Goal: Task Accomplishment & Management: Manage account settings

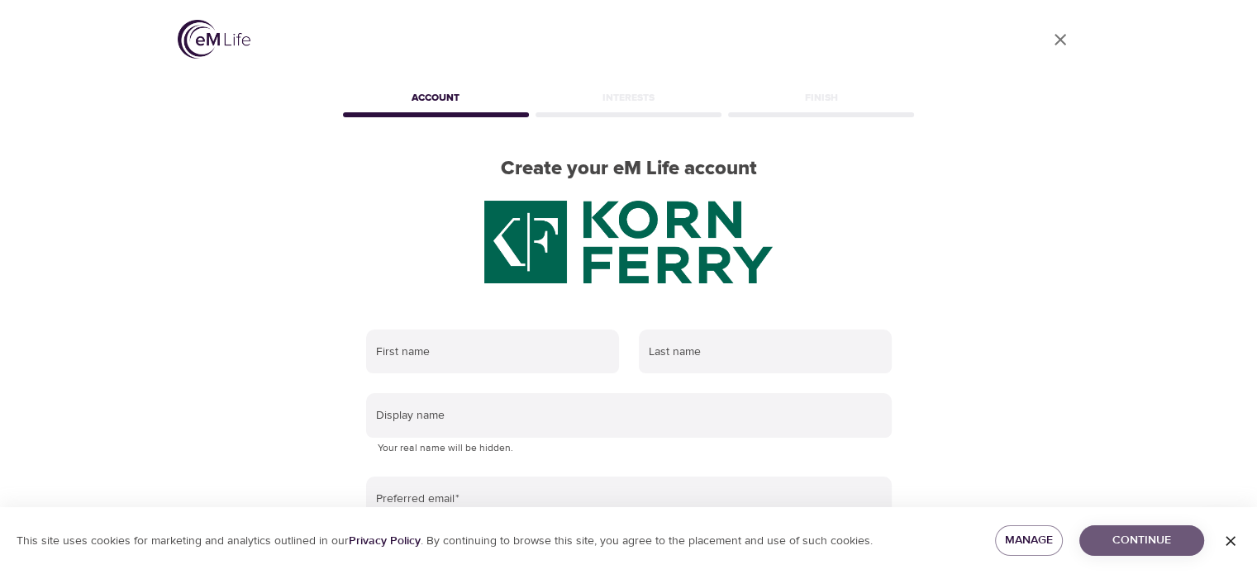
click at [1127, 544] on span "Continue" at bounding box center [1142, 541] width 98 height 21
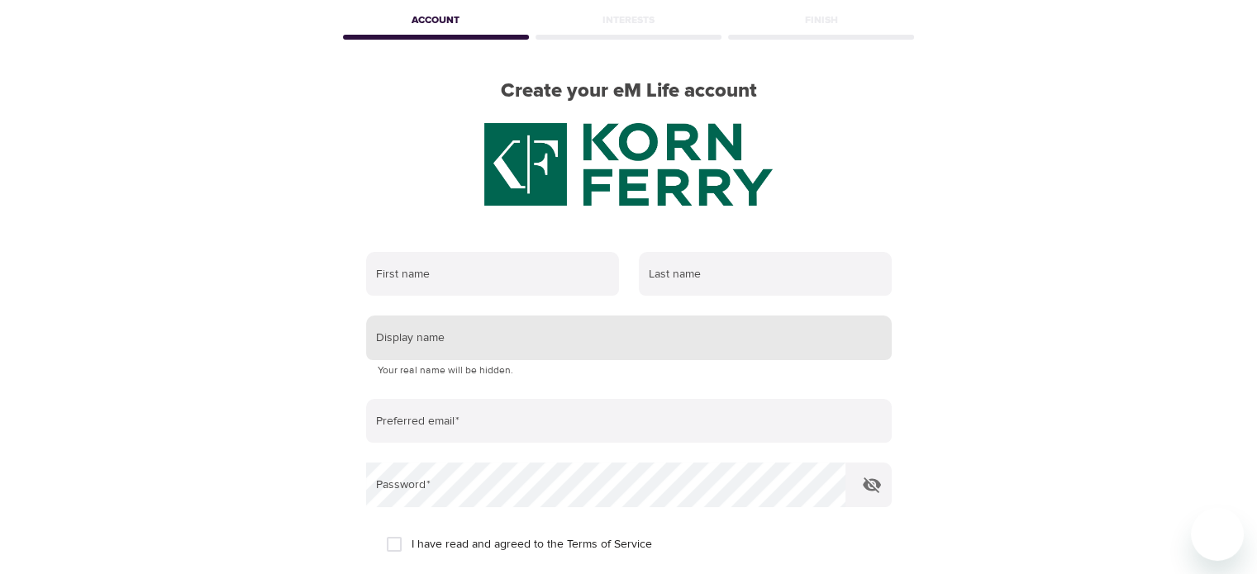
scroll to position [283, 0]
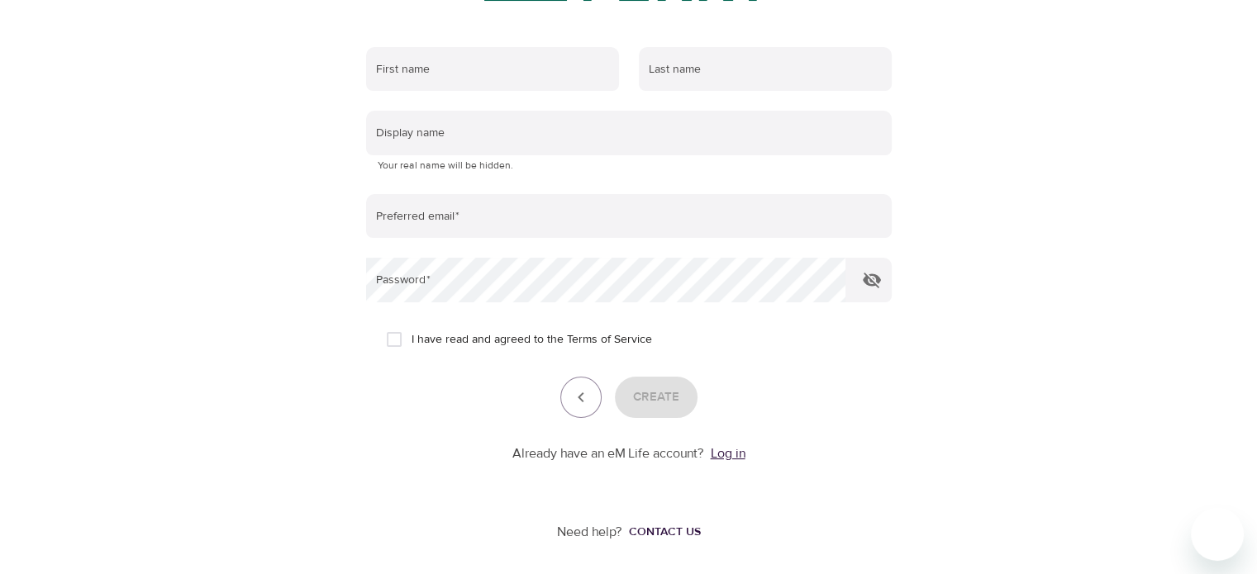
click at [717, 452] on link "Log in" at bounding box center [728, 453] width 35 height 17
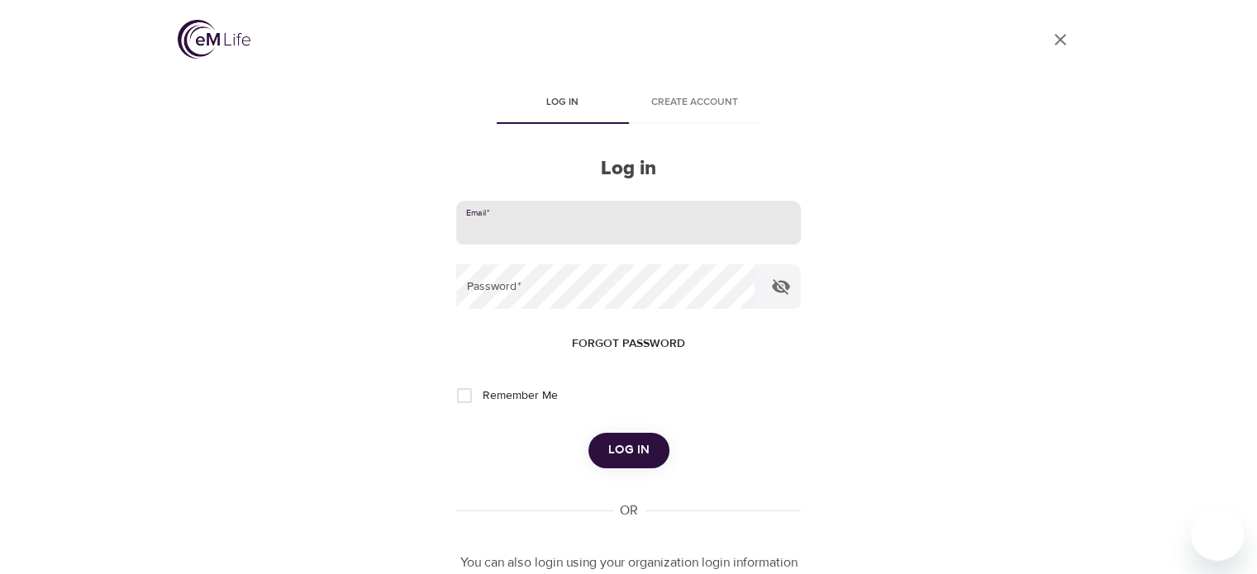
click at [523, 211] on input "email" at bounding box center [628, 223] width 344 height 45
click at [465, 219] on input "email" at bounding box center [628, 223] width 344 height 45
click at [477, 237] on input "email" at bounding box center [628, 223] width 344 height 45
type input "[PERSON_NAME][EMAIL_ADDRESS][PERSON_NAME][DOMAIN_NAME]"
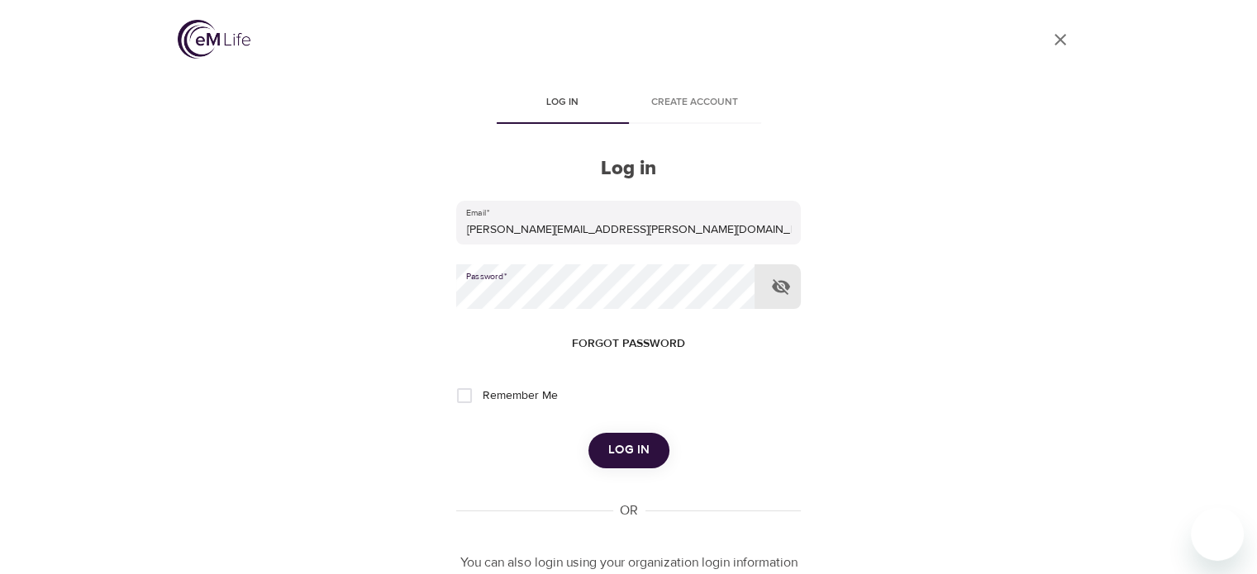
click at [596, 348] on span "Forgot password" at bounding box center [628, 344] width 113 height 21
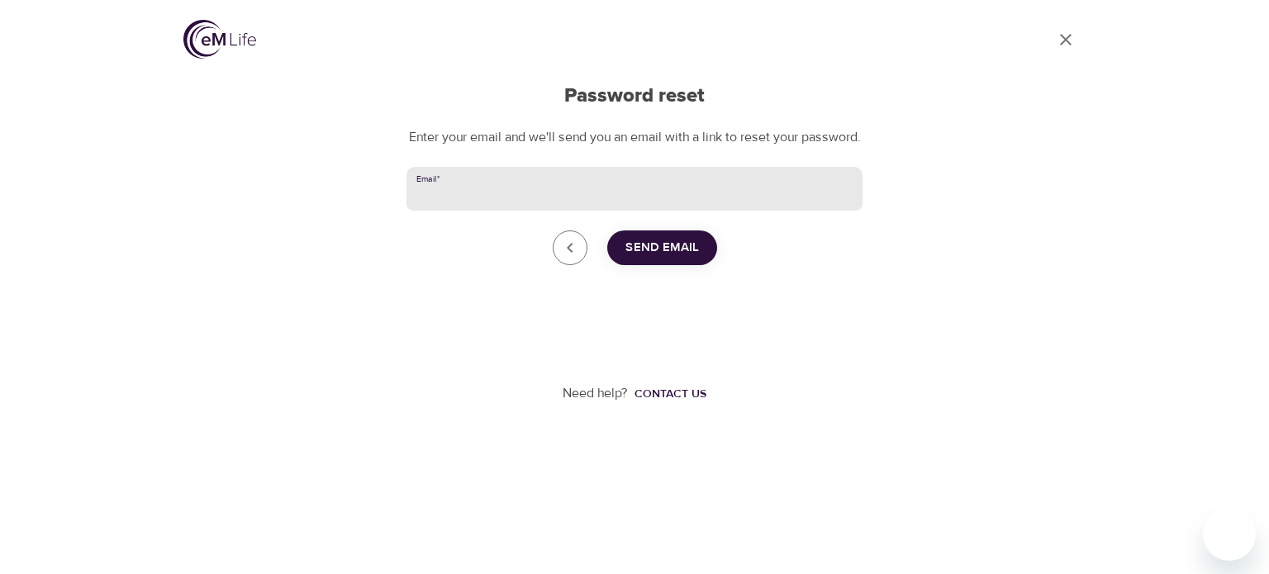
click at [496, 212] on input "Email   *" at bounding box center [635, 189] width 456 height 45
type input "[PERSON_NAME][EMAIL_ADDRESS][PERSON_NAME][DOMAIN_NAME]"
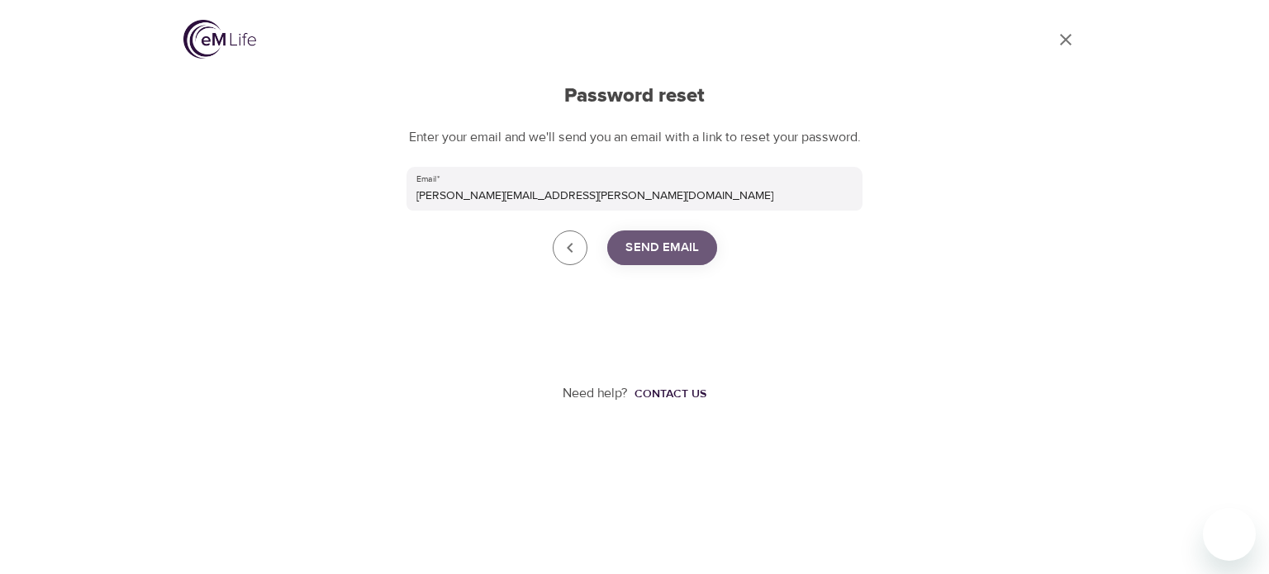
click at [642, 257] on span "Send Email" at bounding box center [663, 247] width 74 height 21
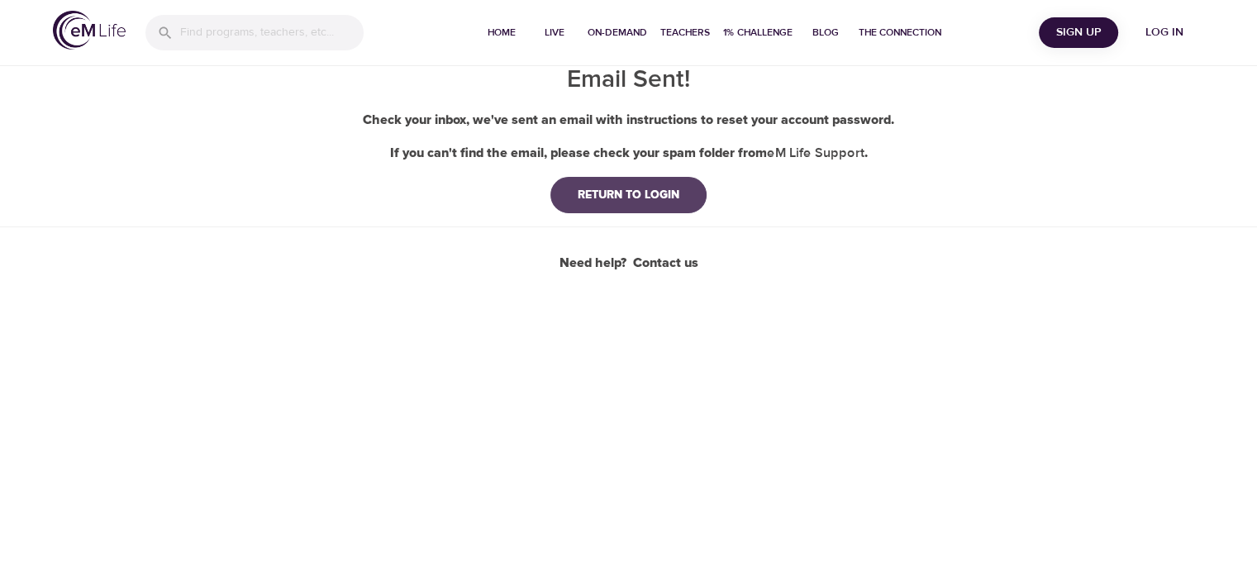
click at [588, 198] on div "RETURN TO LOGIN" at bounding box center [628, 195] width 128 height 17
